Goal: Find specific page/section

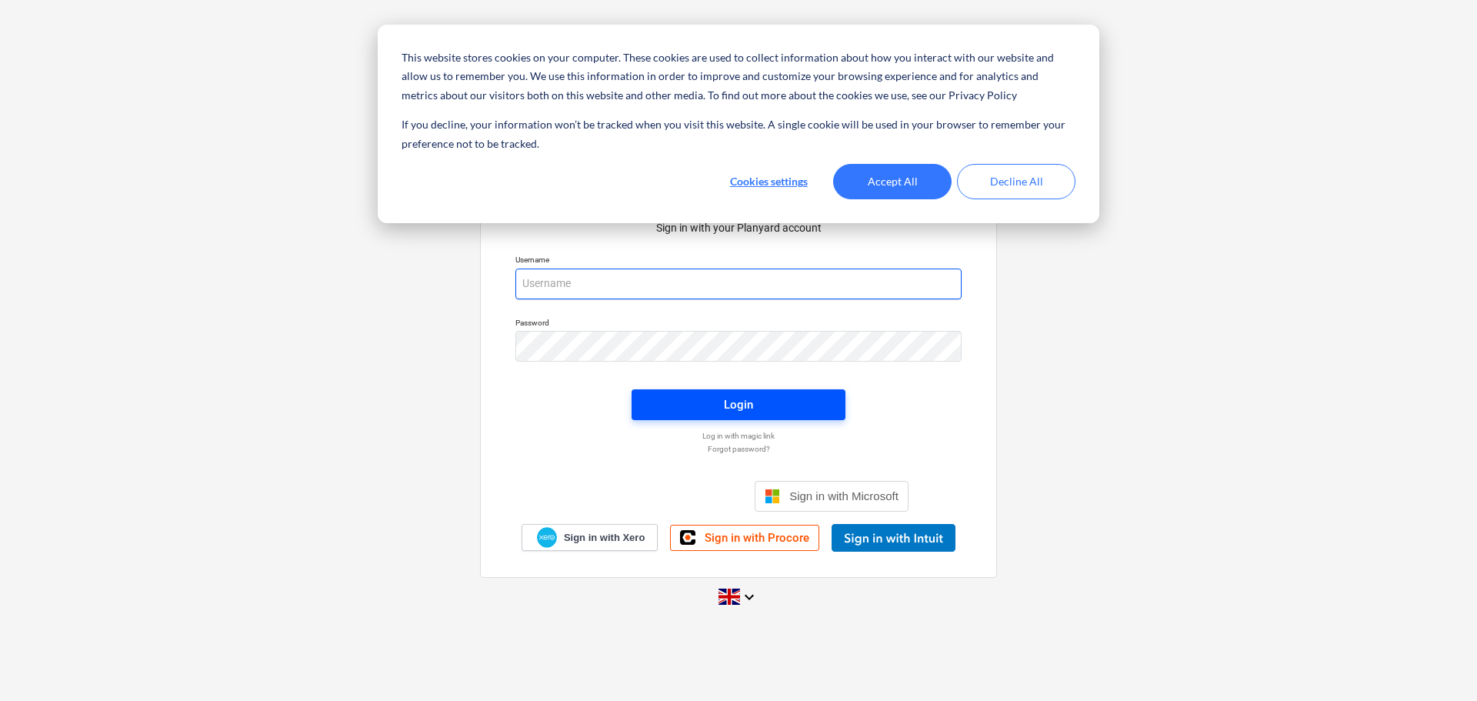
type input "[PERSON_NAME][EMAIL_ADDRESS][DOMAIN_NAME]"
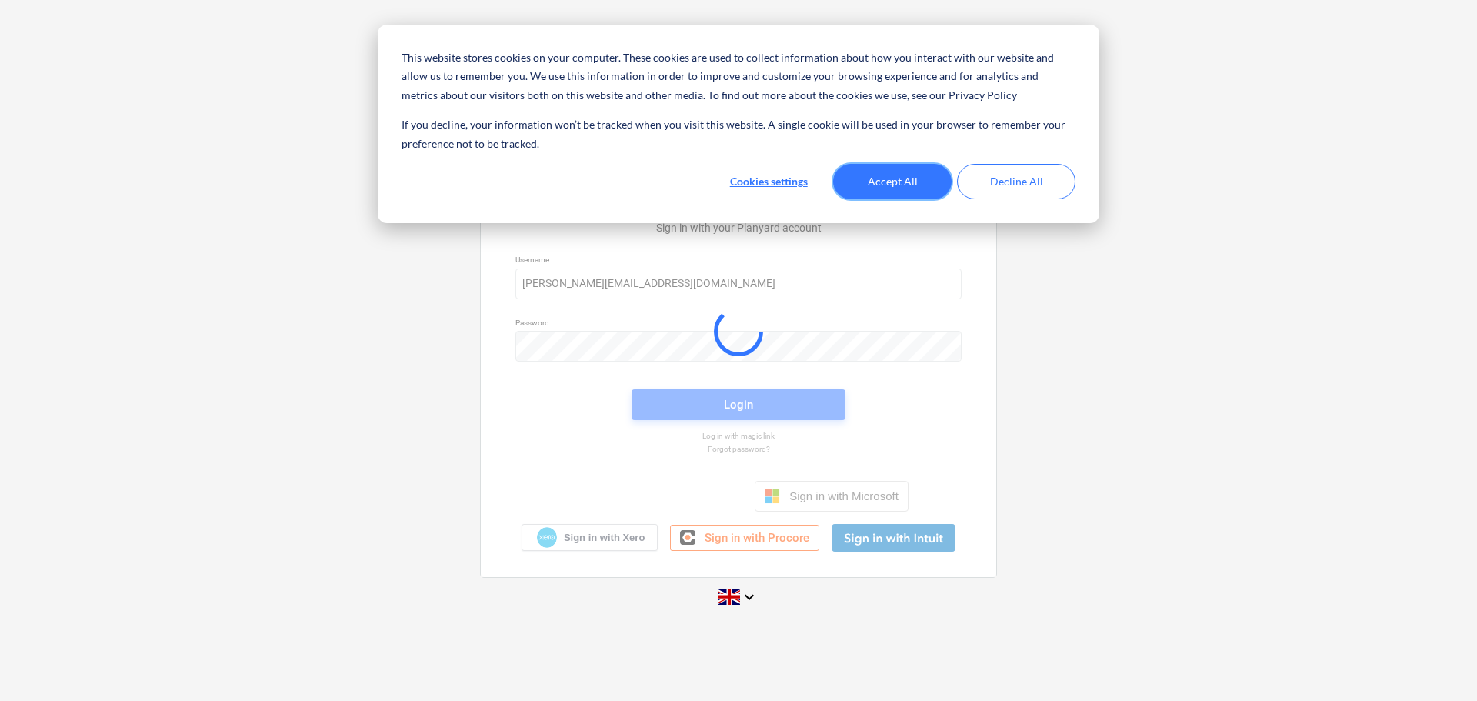
click at [895, 178] on button "Accept All" at bounding box center [892, 181] width 118 height 35
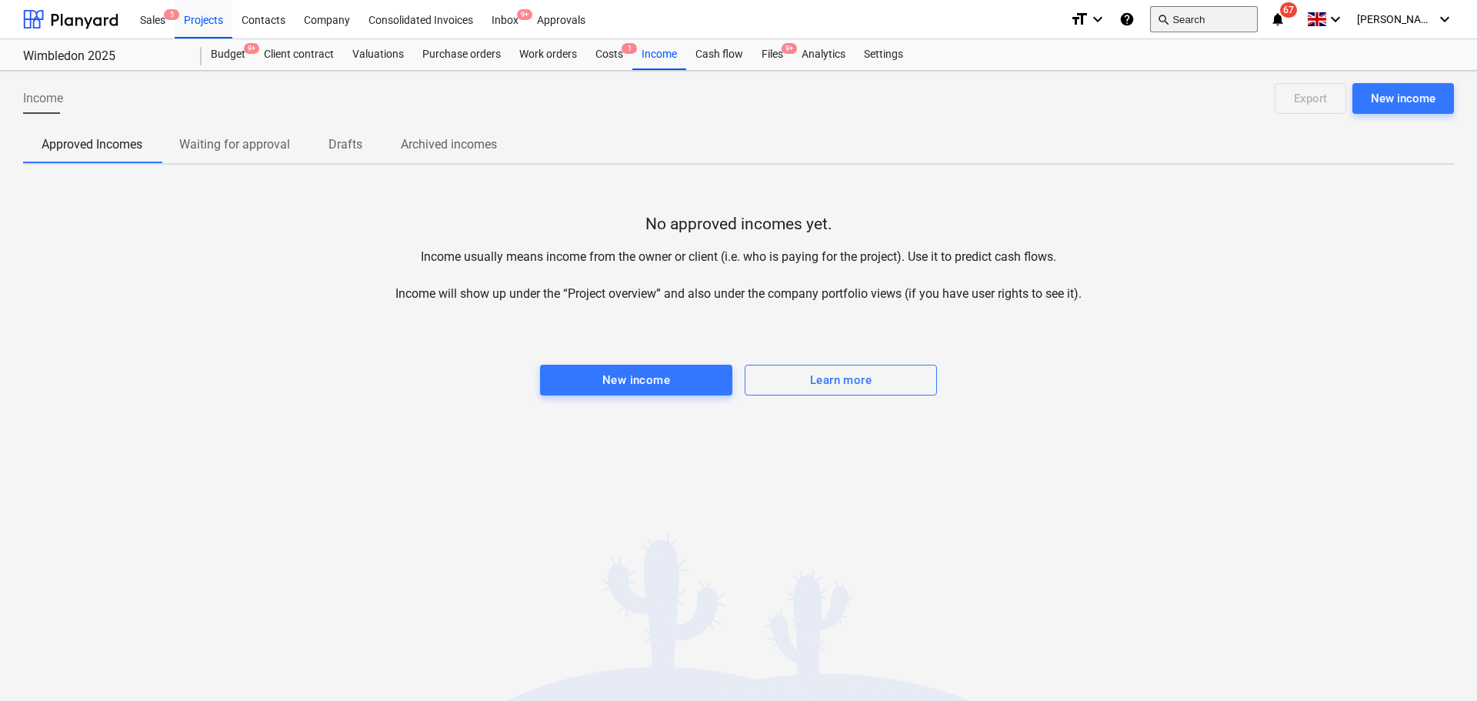
click at [1207, 8] on button "search Search" at bounding box center [1204, 19] width 108 height 26
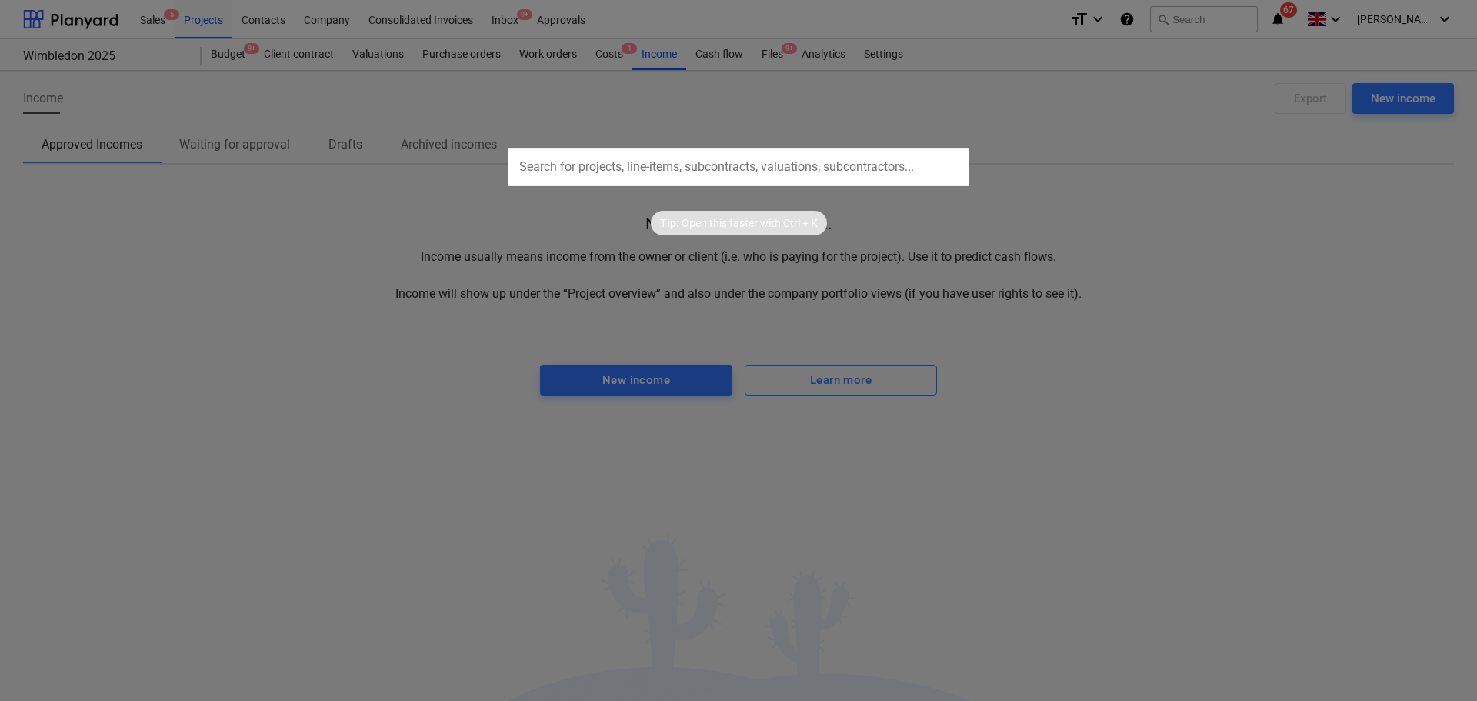
click at [919, 148] on input "text" at bounding box center [739, 167] width 462 height 38
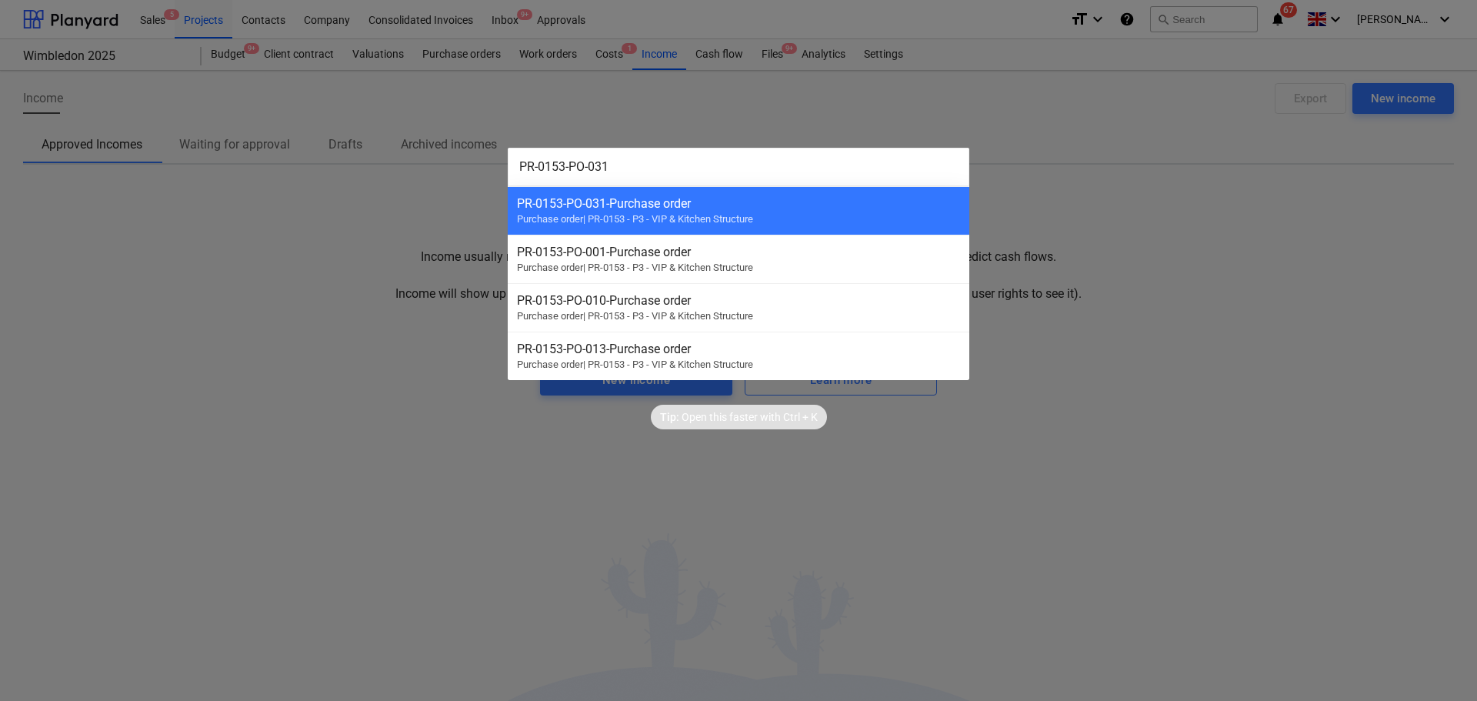
type input "PR-0153-PO-031"
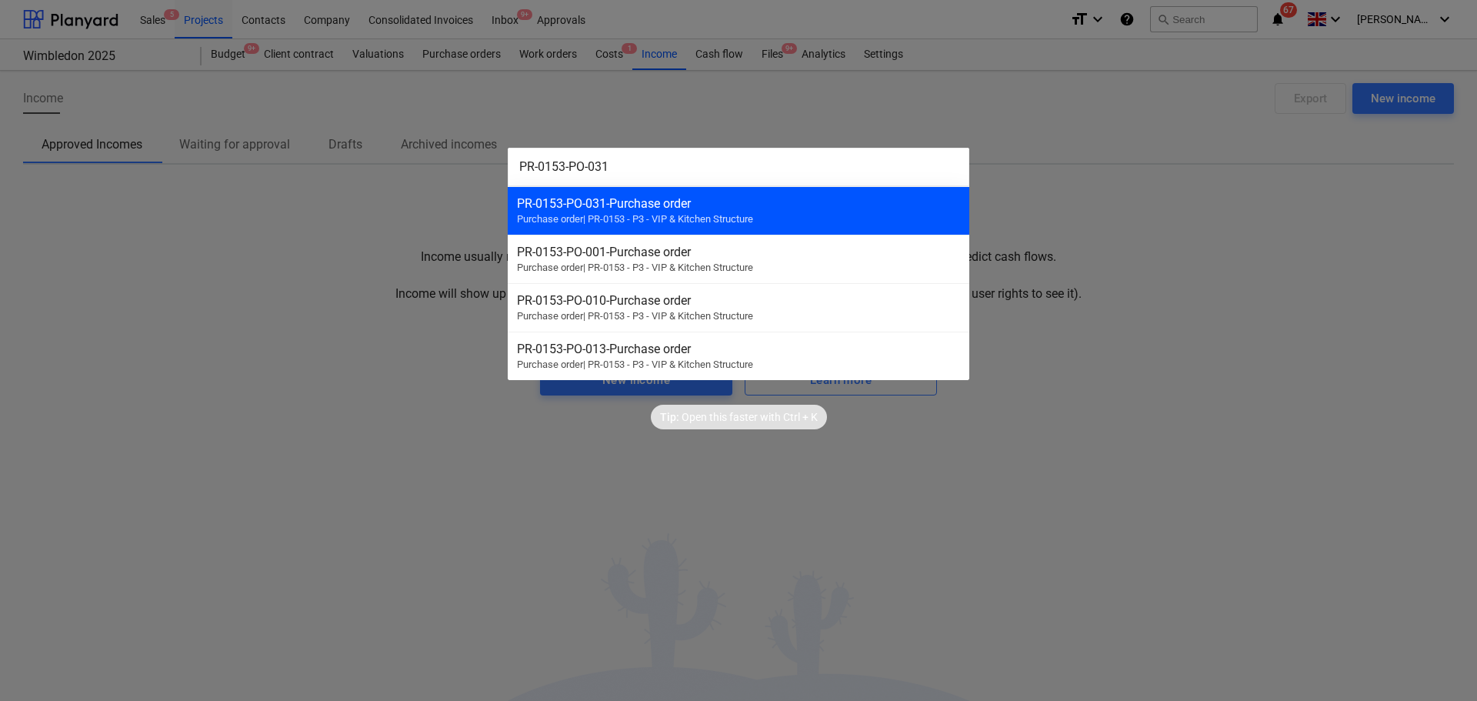
click at [791, 207] on div "PR-0153-PO-031 - Purchase order" at bounding box center [738, 203] width 443 height 15
